Goal: Task Accomplishment & Management: Complete application form

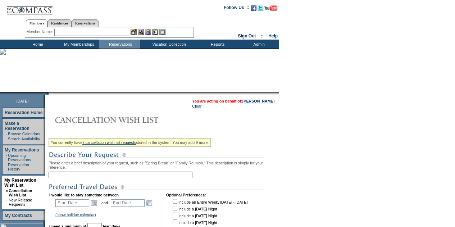
click at [102, 178] on input "text" at bounding box center [121, 174] width 144 height 6
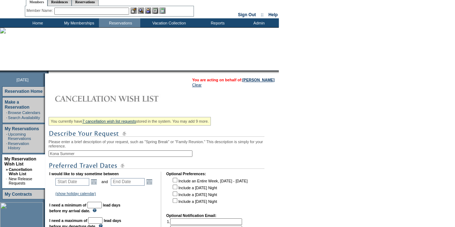
scroll to position [36, 0]
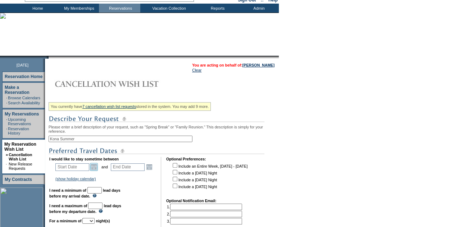
type input "Kona Summer"
click at [96, 171] on link "Open the calendar popup." at bounding box center [94, 167] width 8 height 8
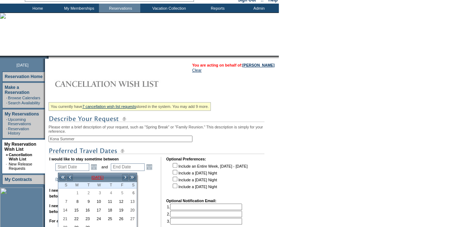
click at [92, 178] on td "[DATE]" at bounding box center [97, 177] width 48 height 8
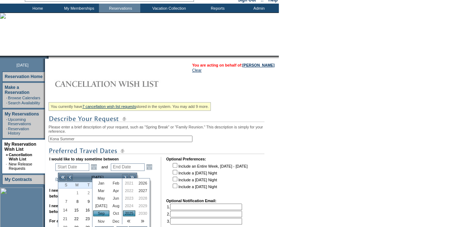
scroll to position [153, 0]
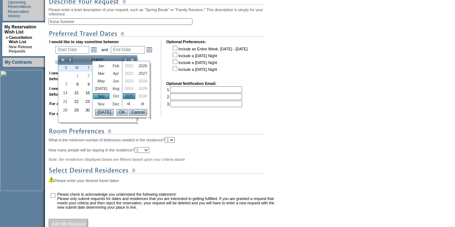
click at [97, 89] on link "[DATE]" at bounding box center [101, 89] width 16 height 6
click at [138, 66] on link "2026" at bounding box center [143, 66] width 12 height 6
click at [118, 114] on input "OK" at bounding box center [121, 112] width 11 height 6
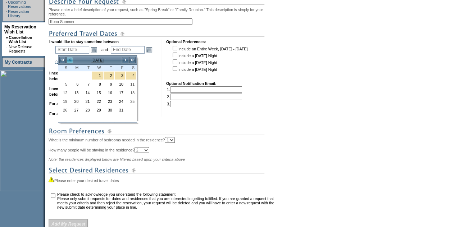
click at [69, 58] on link "<" at bounding box center [69, 59] width 7 height 7
click at [65, 109] on link "24" at bounding box center [64, 110] width 10 height 8
type input "[DATE]"
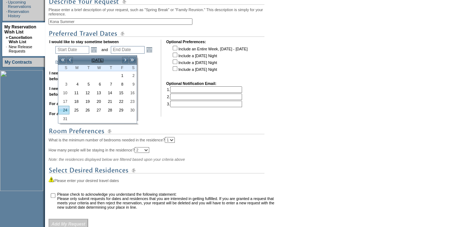
type input "[DATE]"
type input "265"
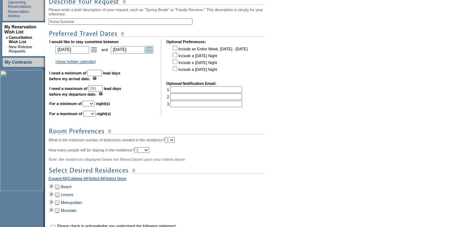
click at [152, 52] on link "Open the calendar popup." at bounding box center [149, 50] width 8 height 8
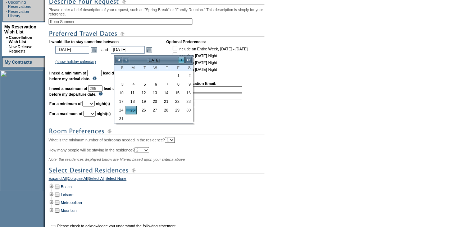
click at [180, 58] on link ">" at bounding box center [181, 59] width 7 height 7
click at [189, 100] on link "27" at bounding box center [187, 101] width 10 height 8
type input "[DATE]"
type input "298"
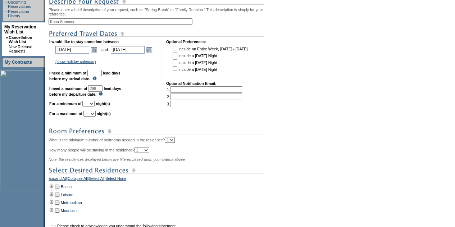
click at [102, 76] on input "text" at bounding box center [94, 73] width 14 height 6
type input "30"
click at [95, 106] on select "1 2 3 4 5 6 7 8 9 10 11 12 13 14" at bounding box center [88, 104] width 12 height 6
select select "2"
click at [91, 104] on select "1 2 3 4 5 6 7 8 9 10 11 12 13 14" at bounding box center [88, 104] width 12 height 6
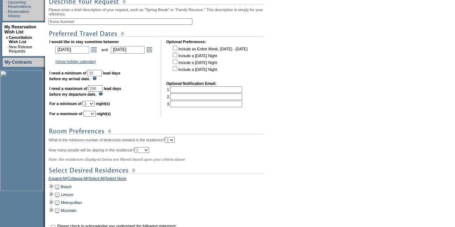
click at [96, 115] on select "1 2 3 4 5 6 7 8 9 10 11 12 13 14" at bounding box center [89, 114] width 12 height 6
select select "5"
click at [92, 114] on select "1 2 3 4 5 6 7 8 9 10 11 12 13 14" at bounding box center [89, 114] width 12 height 6
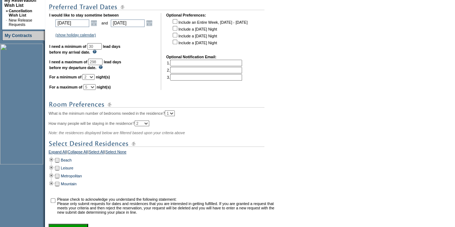
scroll to position [248, 0]
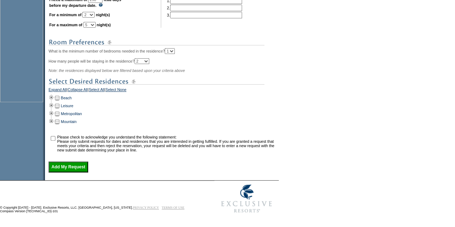
click at [54, 94] on td at bounding box center [52, 98] width 6 height 8
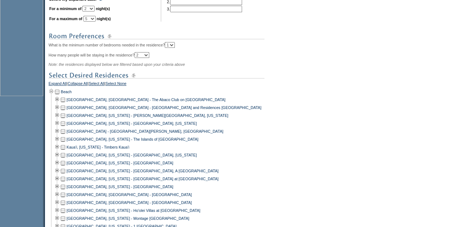
click at [68, 171] on td "[GEOGRAPHIC_DATA], [US_STATE] - [GEOGRAPHIC_DATA], A [GEOGRAPHIC_DATA]" at bounding box center [142, 171] width 152 height 8
click at [66, 175] on td at bounding box center [63, 171] width 6 height 8
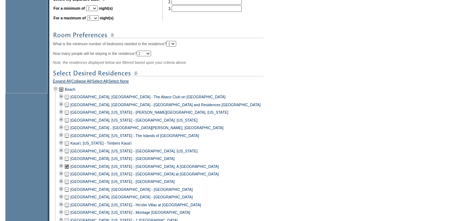
scroll to position [461, 0]
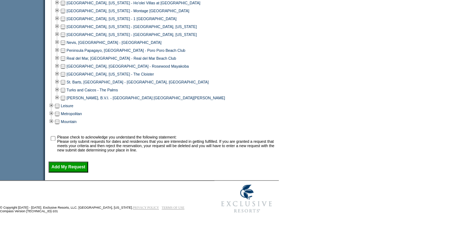
click at [56, 139] on td at bounding box center [52, 143] width 7 height 17
click at [55, 137] on input "checkbox" at bounding box center [53, 138] width 5 height 5
checkbox input "true"
click at [70, 161] on input "Add My Request" at bounding box center [69, 166] width 40 height 11
